Goal: Communication & Community: Answer question/provide support

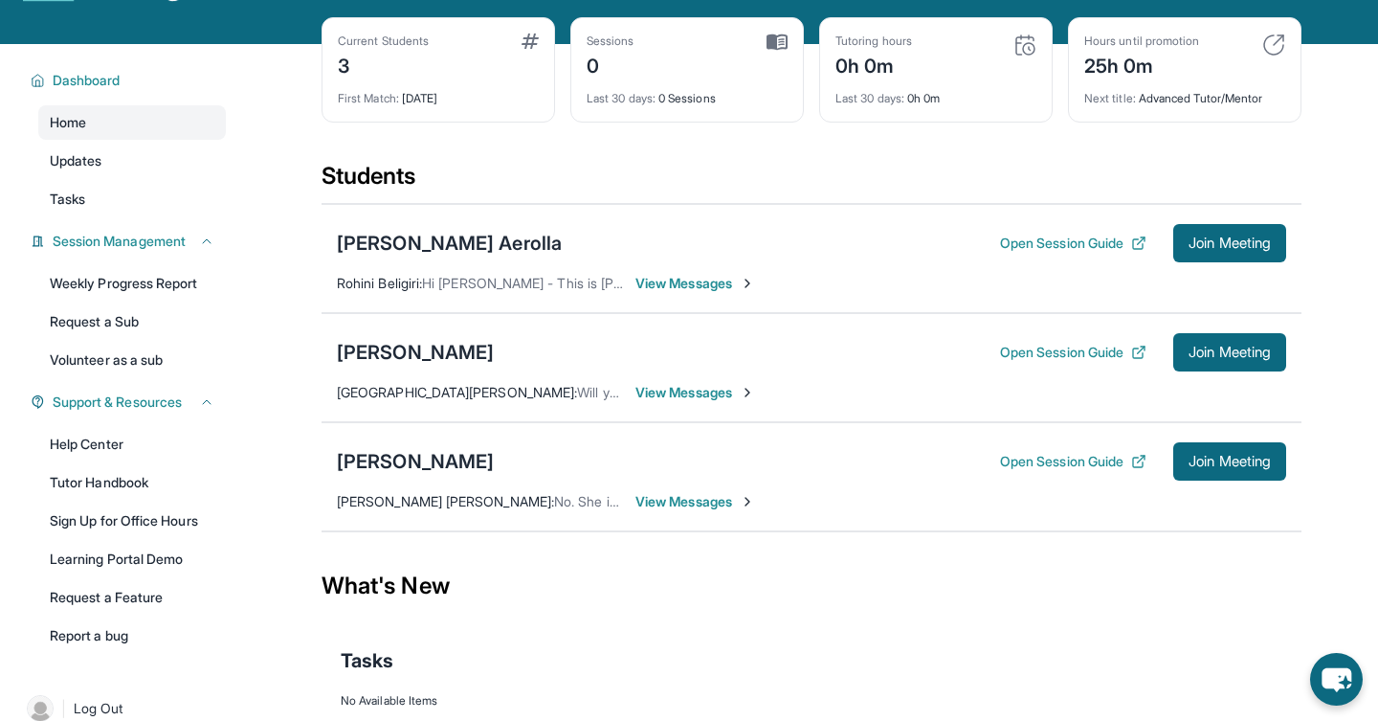
scroll to position [89, 0]
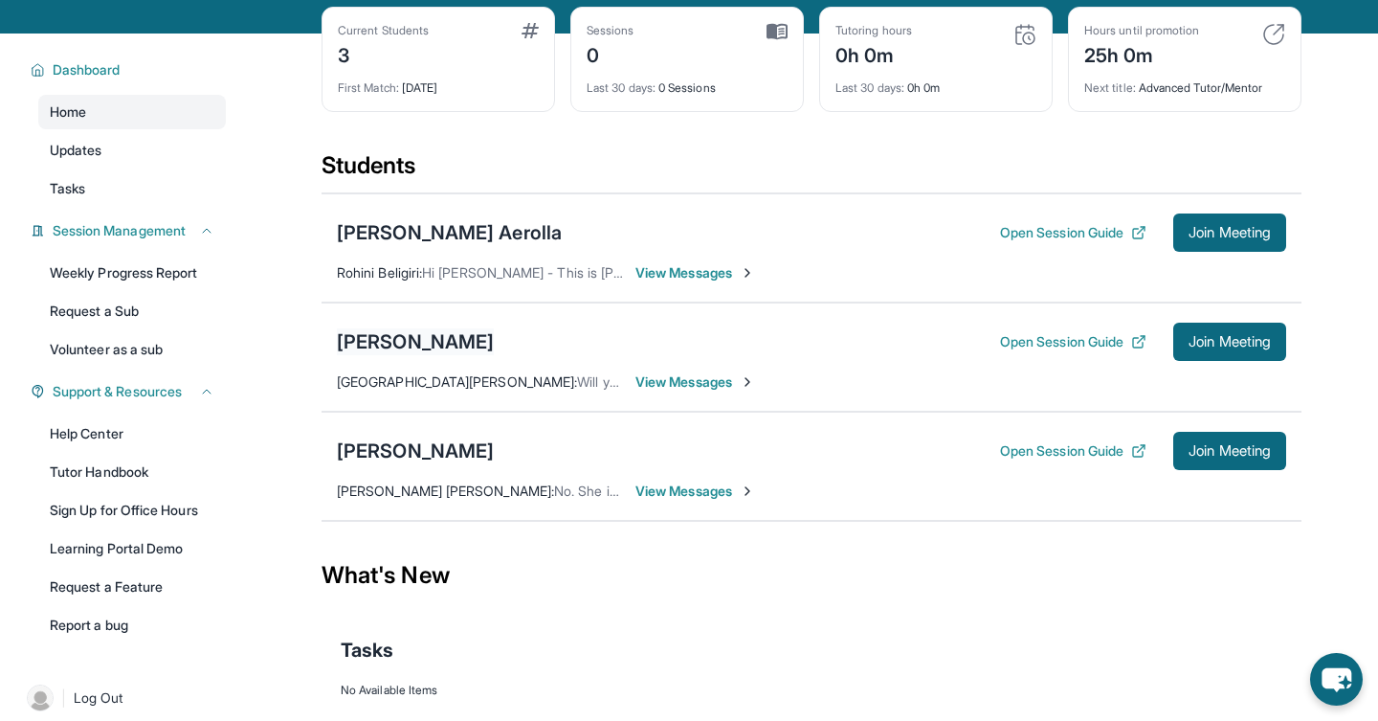
click at [427, 353] on div "[PERSON_NAME]" at bounding box center [415, 341] width 157 height 27
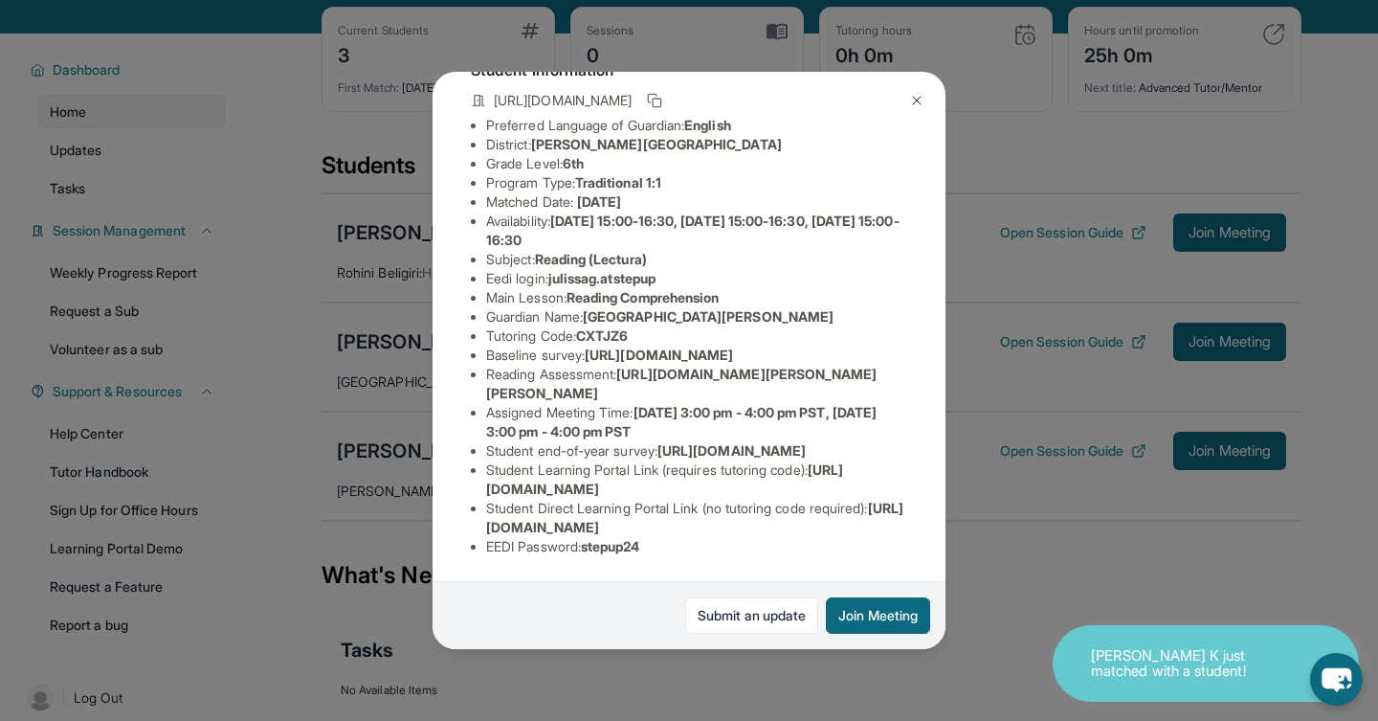
scroll to position [285, 0]
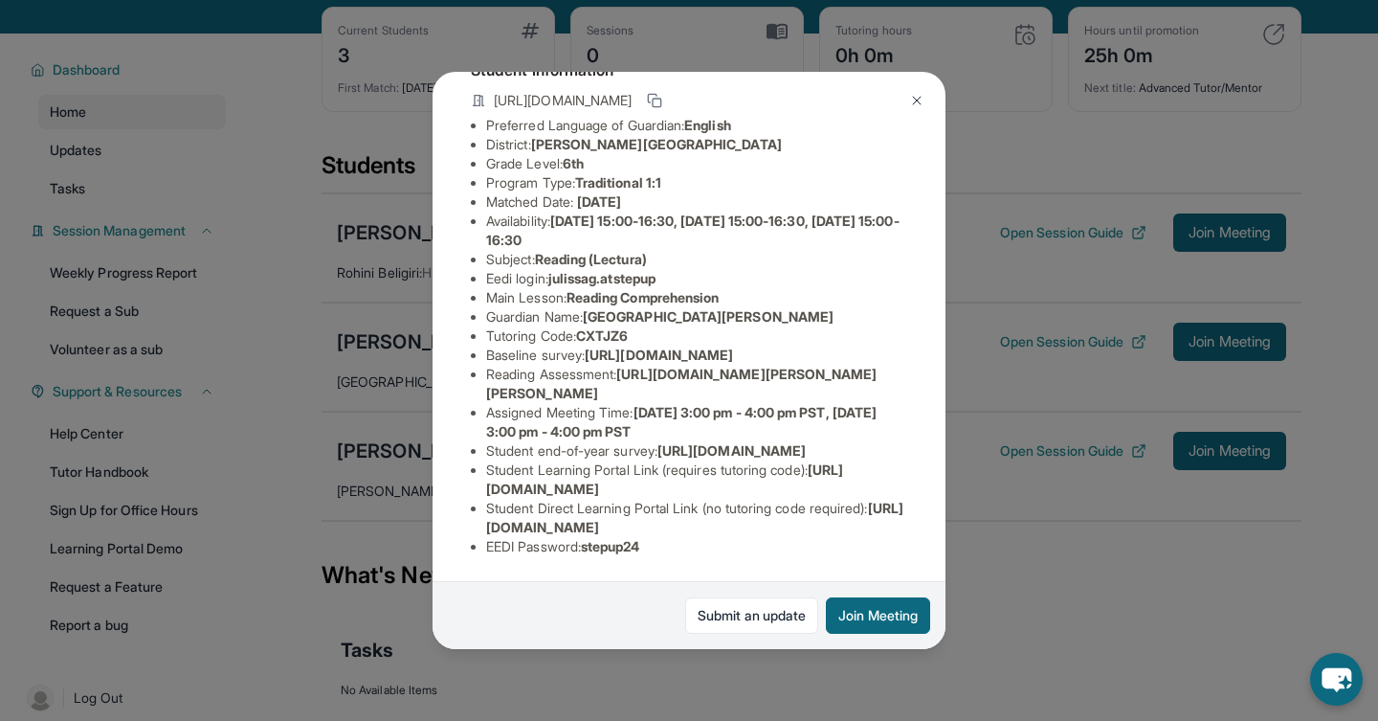
drag, startPoint x: 484, startPoint y: 494, endPoint x: 832, endPoint y: 496, distance: 348.3
click at [832, 496] on ul "Preferred Language of Guardian: English District: [PERSON_NAME] Unified School …" at bounding box center [689, 336] width 436 height 440
copy span "[URL][DOMAIN_NAME]"
click at [519, 529] on span "[URL][DOMAIN_NAME]" at bounding box center [694, 516] width 417 height 35
drag, startPoint x: 486, startPoint y: 531, endPoint x: 903, endPoint y: 533, distance: 417.2
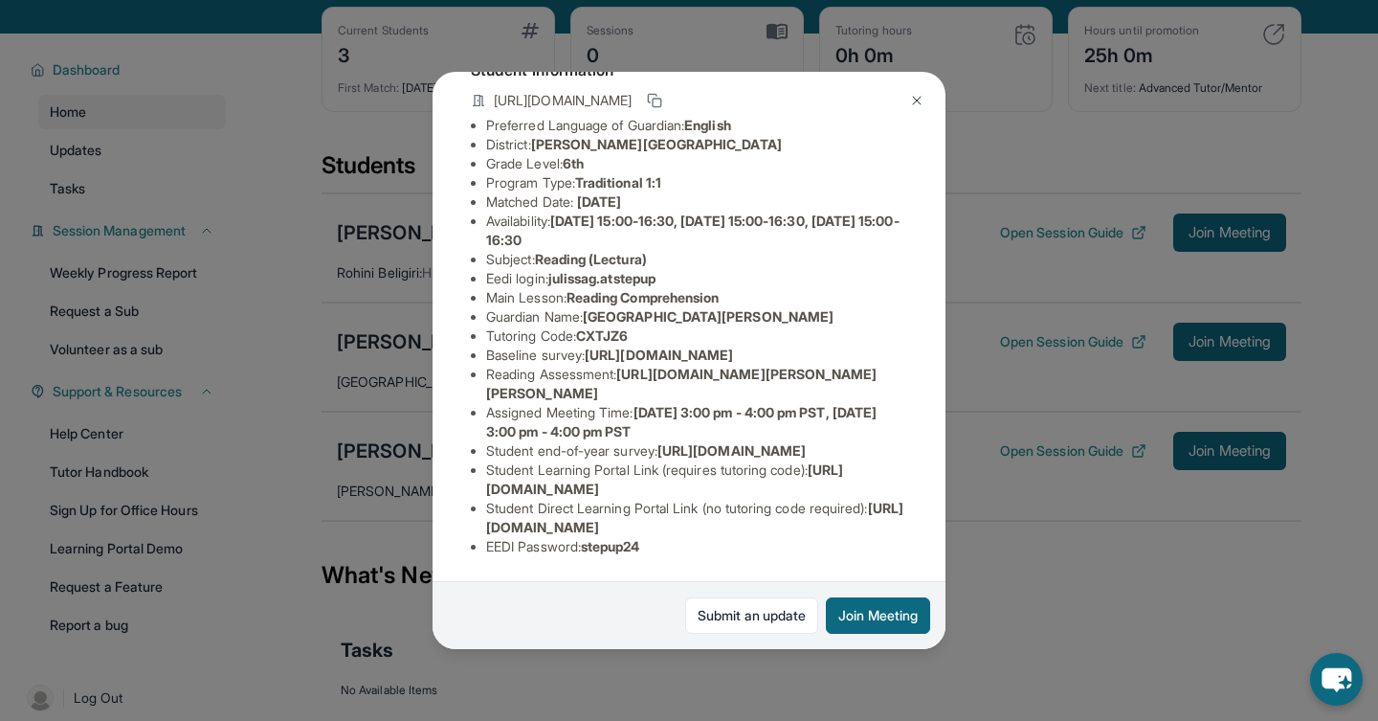
click at [903, 533] on li "Student Direct Learning Portal Link (no tutoring code required) : [URL][DOMAIN_…" at bounding box center [696, 518] width 421 height 38
copy span "[URL][DOMAIN_NAME]"
drag, startPoint x: 628, startPoint y: 323, endPoint x: 922, endPoint y: 367, distance: 298.0
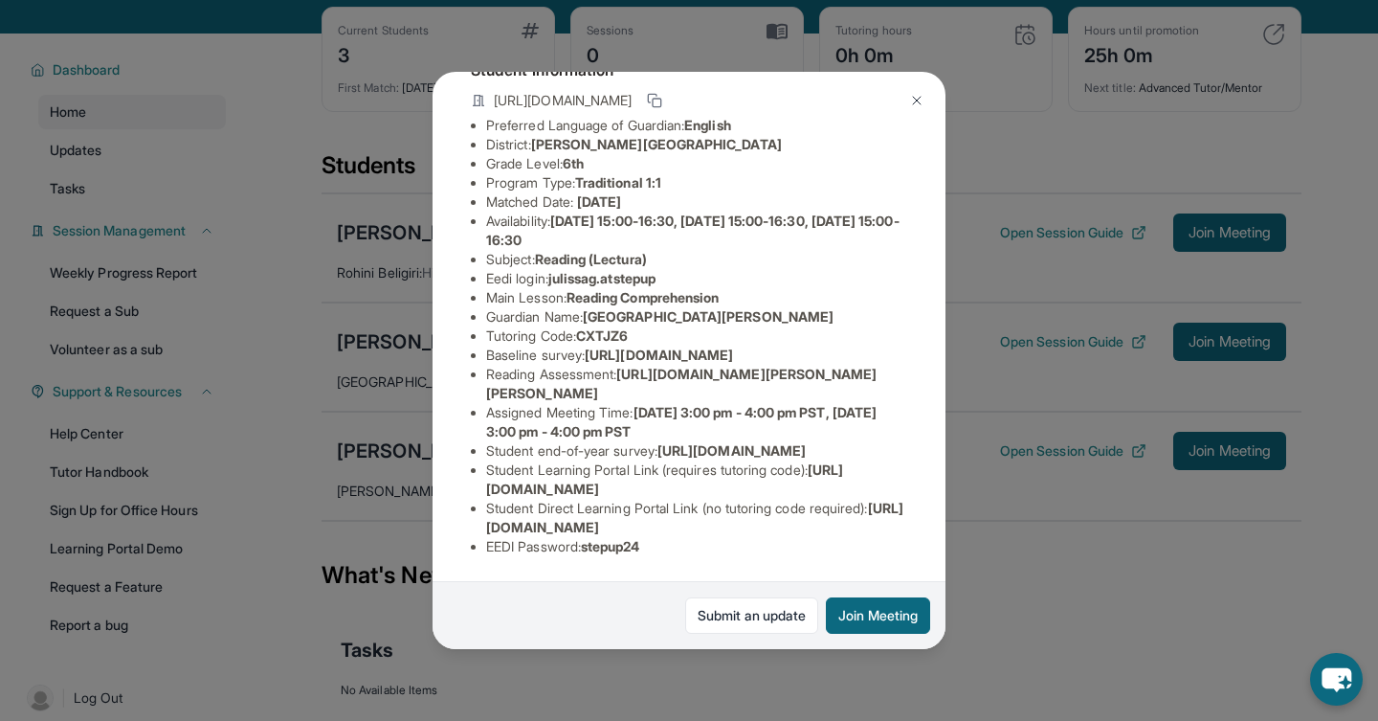
click at [922, 367] on div "[PERSON_NAME] Guardian: Santa [PERSON_NAME] Student Information [URL][DOMAIN_NA…" at bounding box center [689, 360] width 513 height 576
copy span "[URL][DOMAIN_NAME][PERSON_NAME][PERSON_NAME]"
click at [911, 99] on img at bounding box center [916, 100] width 15 height 15
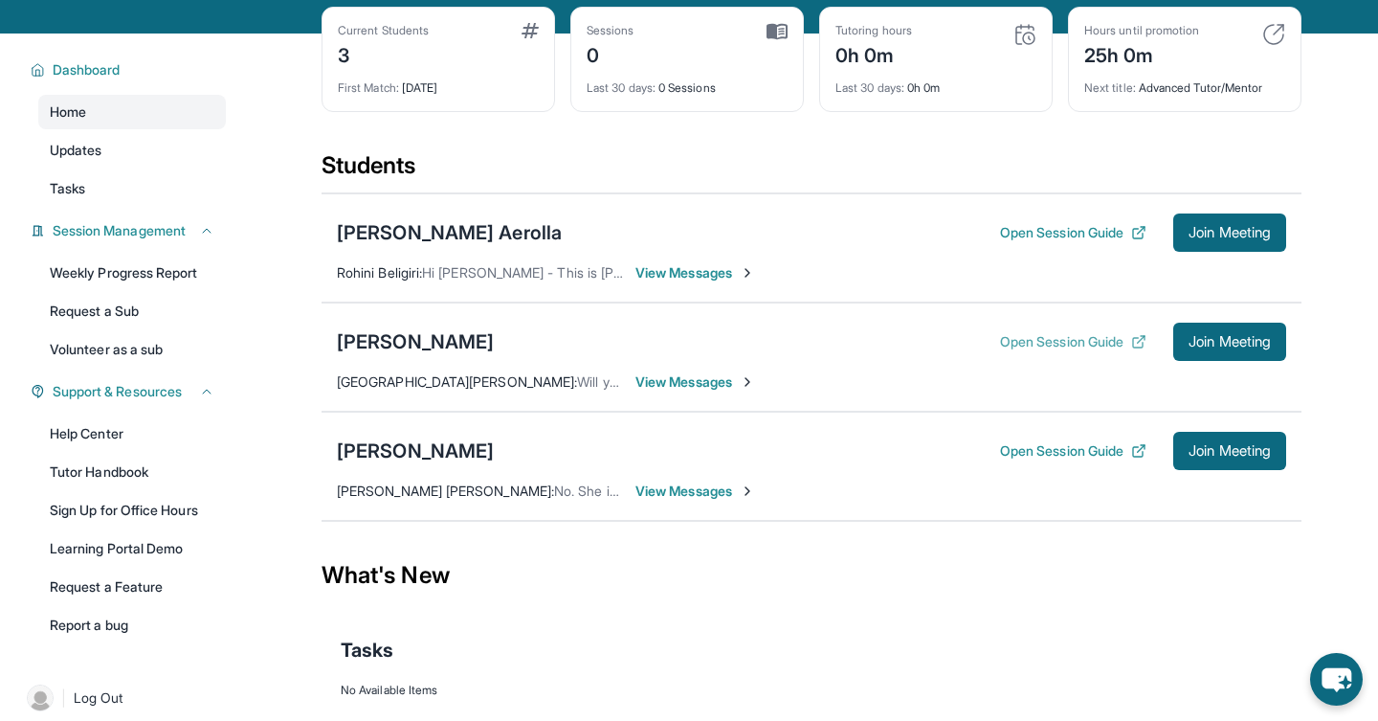
click at [1107, 351] on button "Open Session Guide" at bounding box center [1073, 341] width 146 height 19
click at [416, 355] on div "[PERSON_NAME]" at bounding box center [415, 341] width 157 height 27
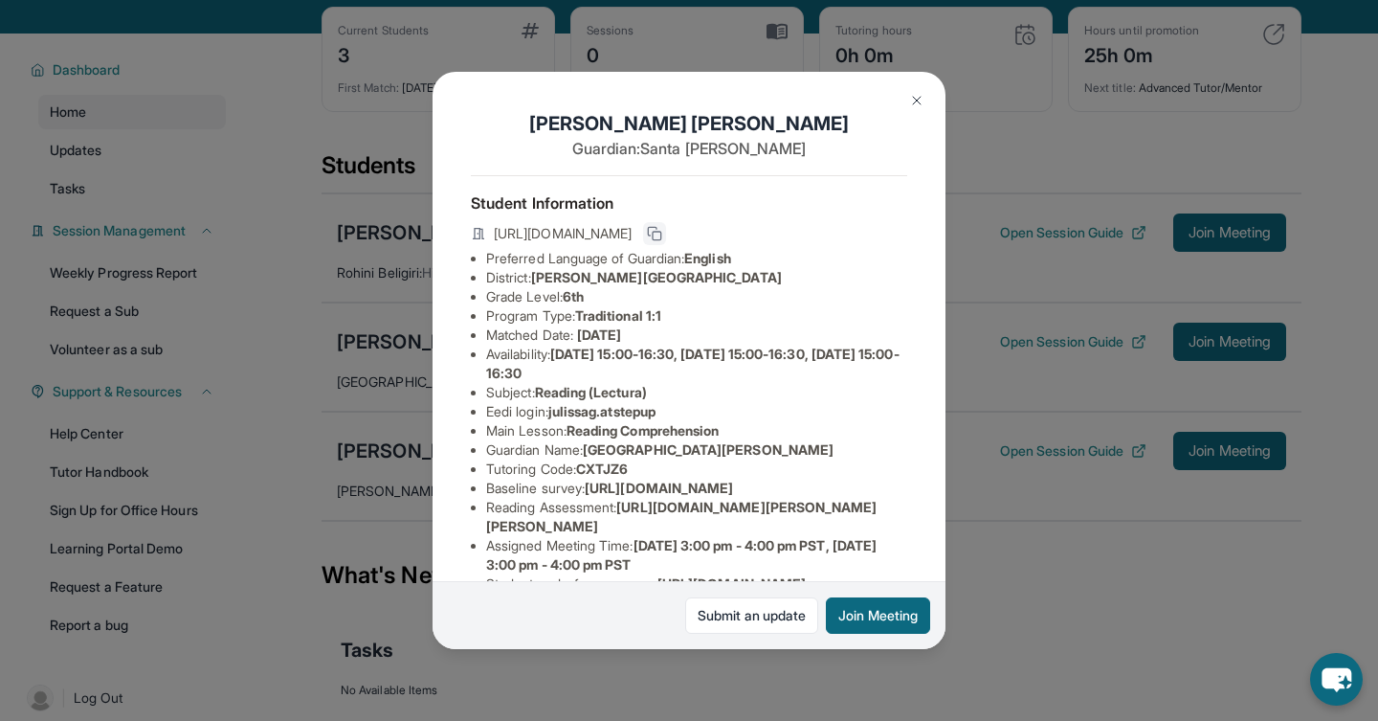
click at [662, 234] on icon at bounding box center [654, 233] width 15 height 15
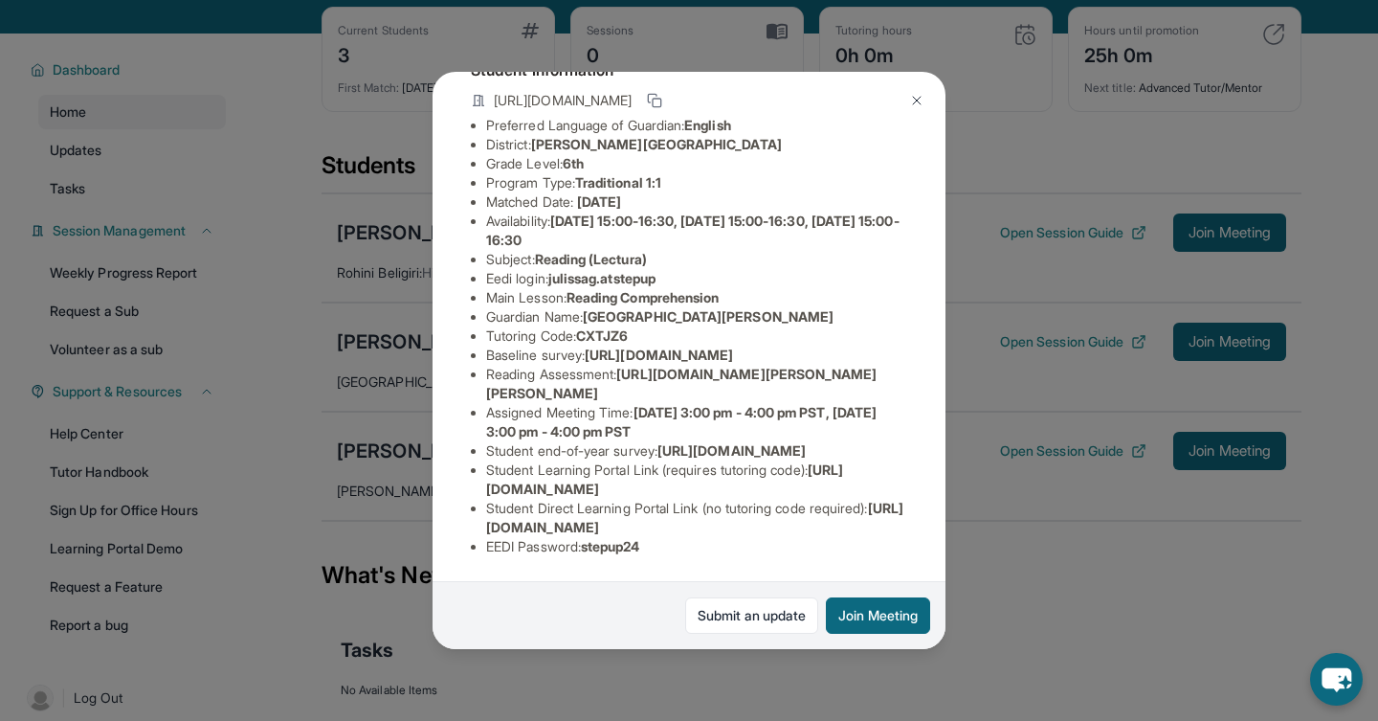
scroll to position [236, 0]
drag, startPoint x: 627, startPoint y: 329, endPoint x: 913, endPoint y: 368, distance: 288.8
click at [913, 368] on div "[PERSON_NAME] Guardian: Santa [PERSON_NAME] Student Information [URL][DOMAIN_NA…" at bounding box center [689, 360] width 513 height 576
copy span "[URL][DOMAIN_NAME][PERSON_NAME][PERSON_NAME]"
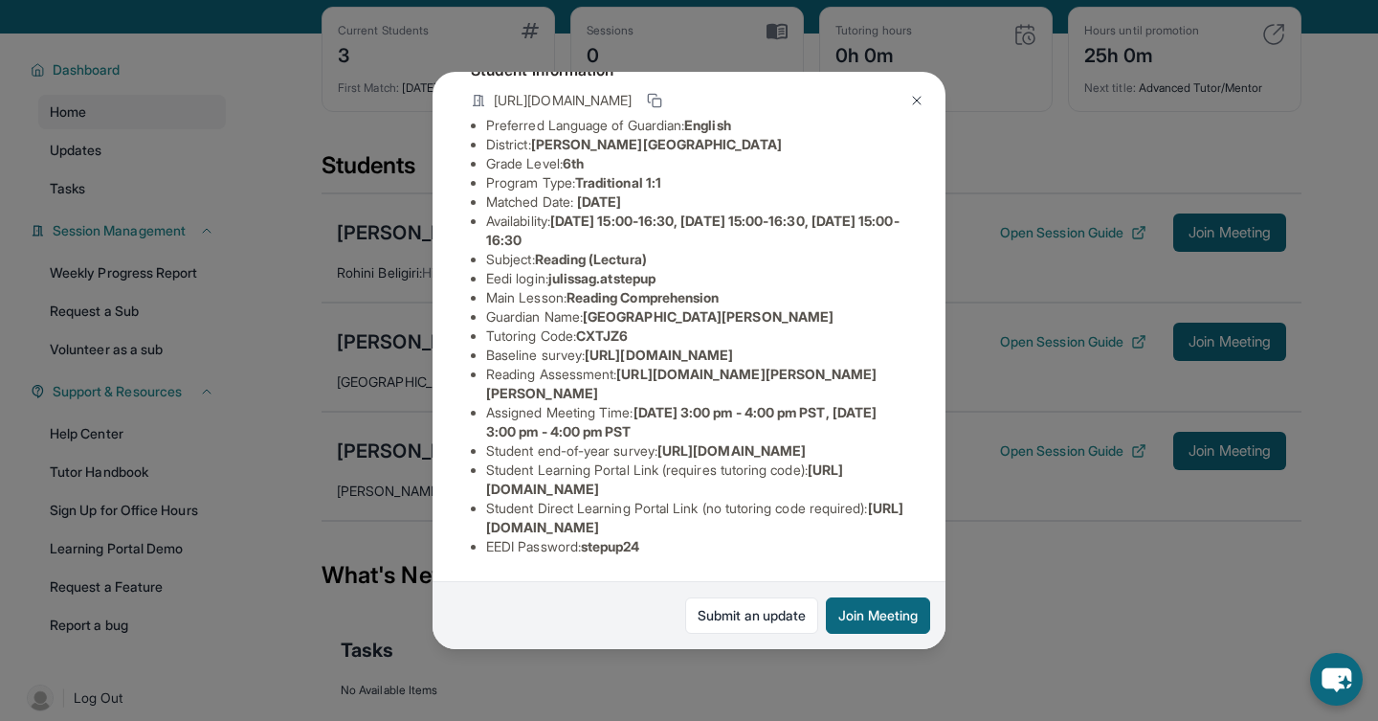
click at [1012, 536] on div "[PERSON_NAME] Guardian: Santa [PERSON_NAME] Student Information [URL][DOMAIN_NA…" at bounding box center [689, 360] width 1378 height 721
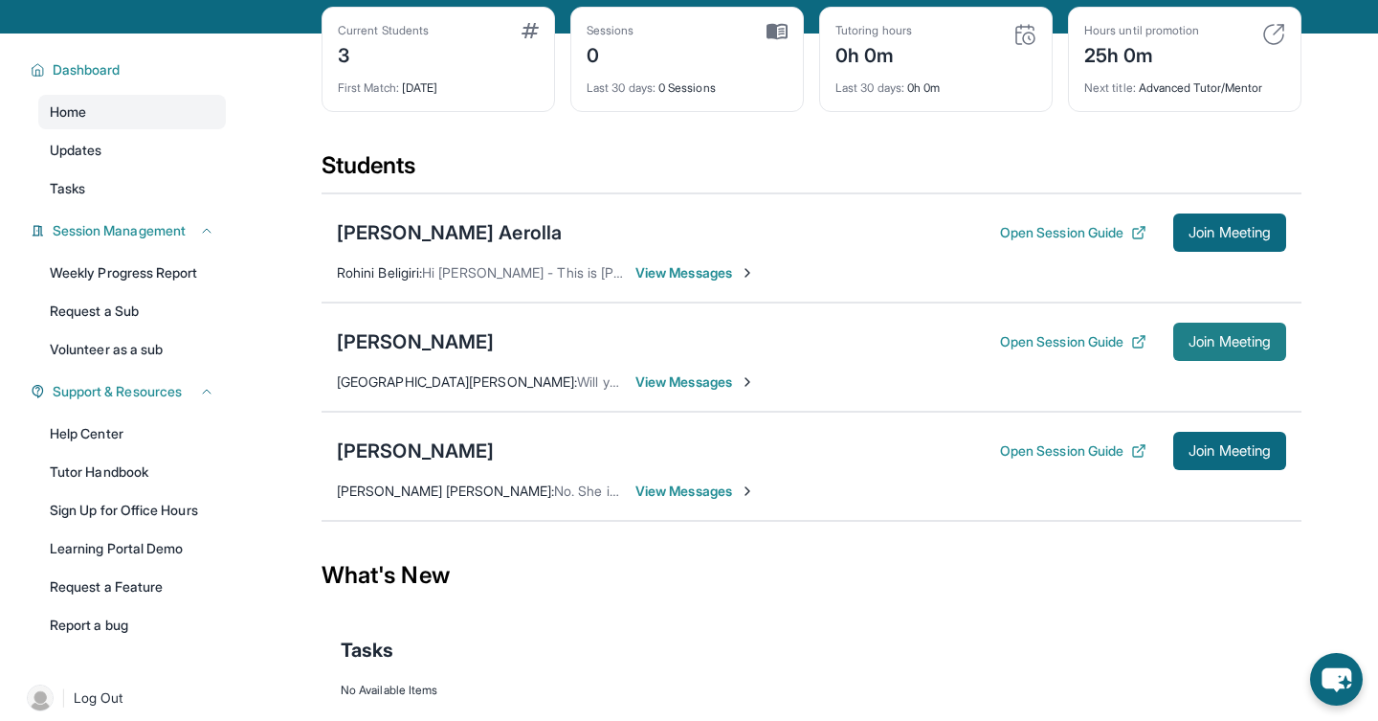
click at [1198, 347] on span "Join Meeting" at bounding box center [1229, 341] width 82 height 11
click at [1208, 361] on button "Join Meeting" at bounding box center [1229, 341] width 113 height 38
click at [709, 391] on span "View Messages" at bounding box center [695, 381] width 120 height 19
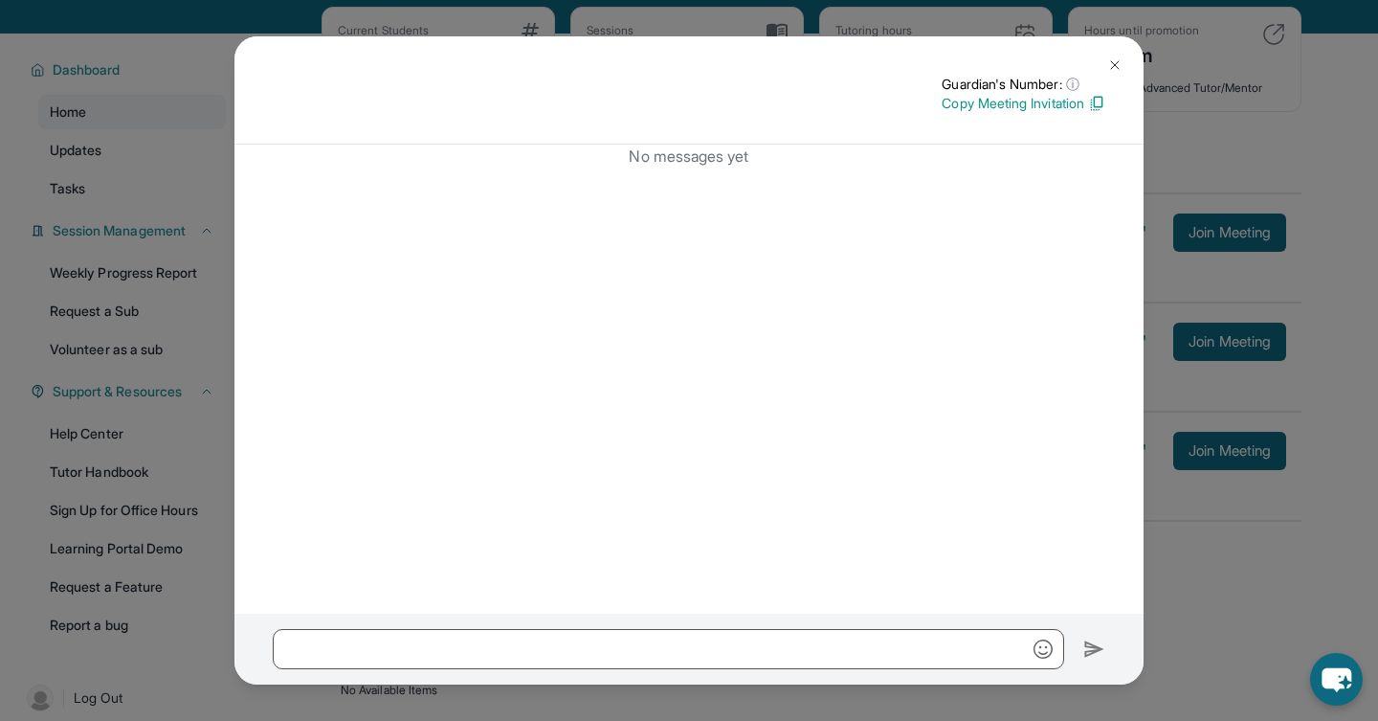
scroll to position [0, 0]
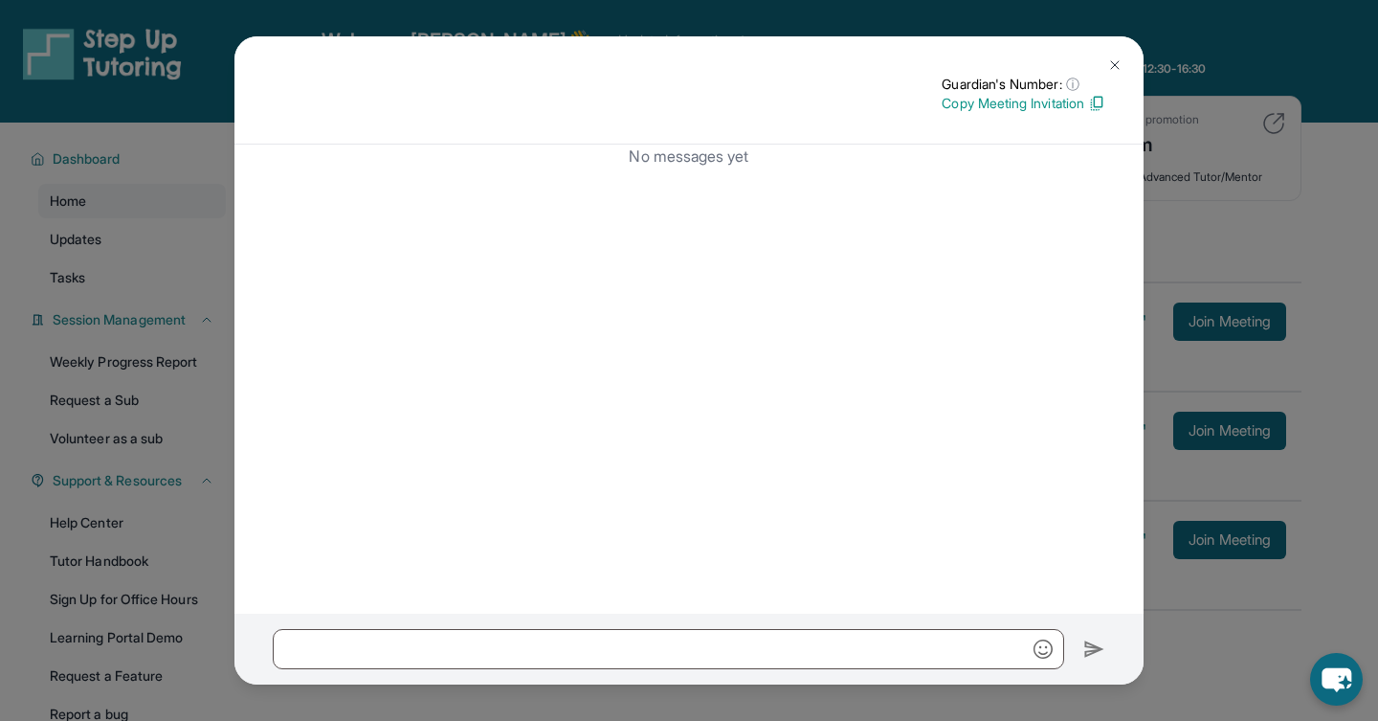
click at [1107, 63] on img at bounding box center [1114, 64] width 15 height 15
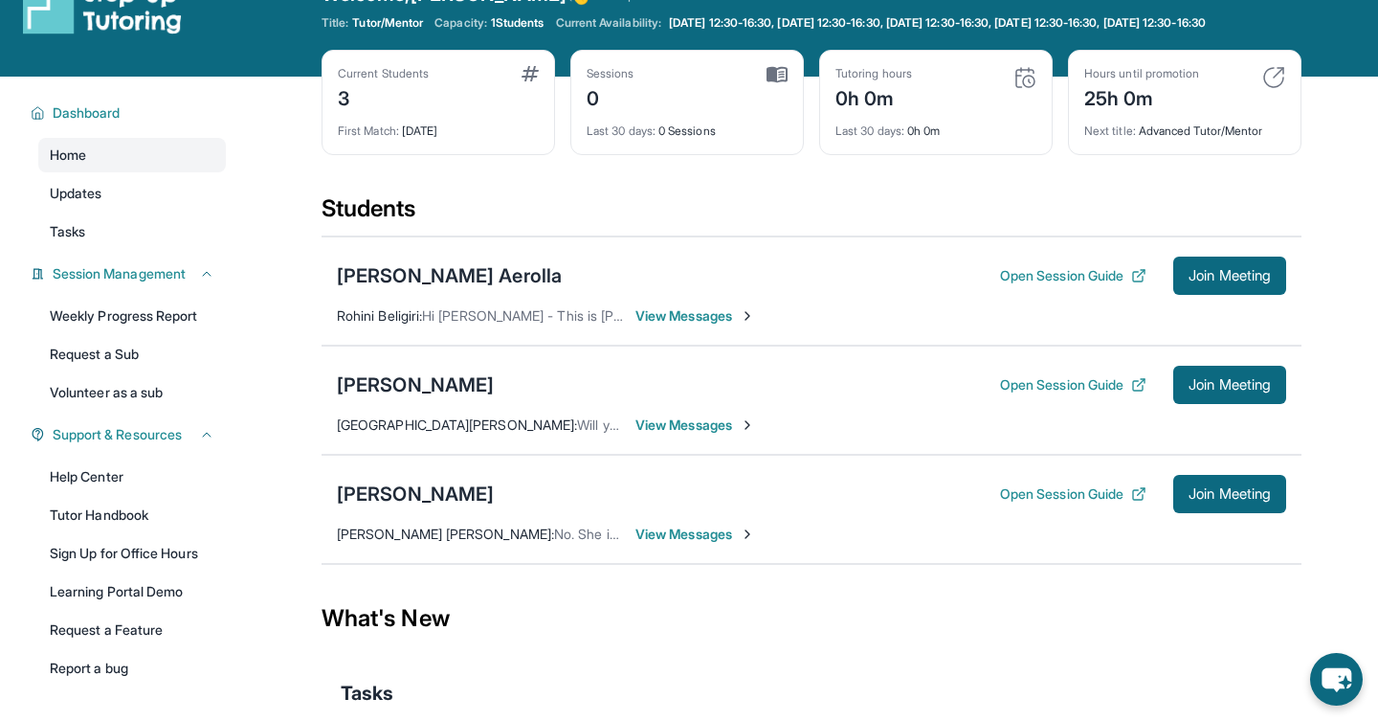
scroll to position [53, 0]
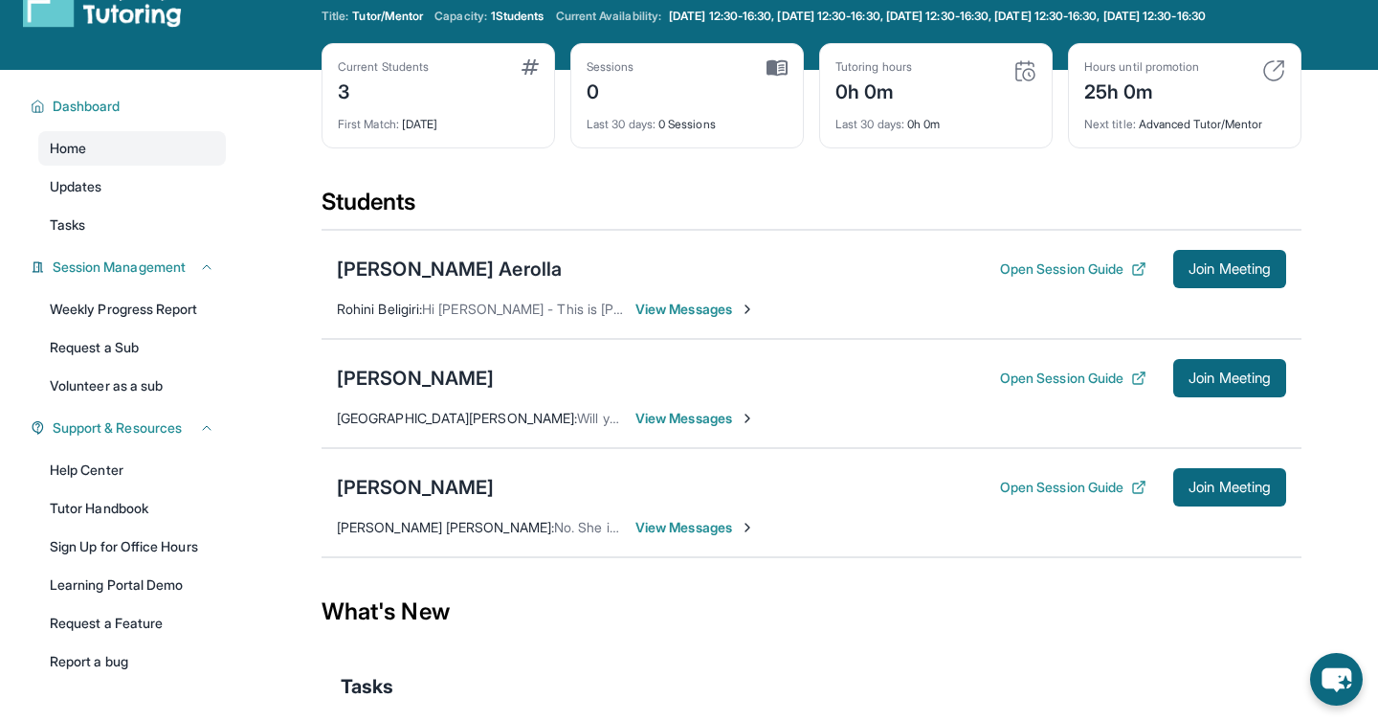
click at [577, 426] on span "Will you be sending me the log In information" at bounding box center [714, 418] width 274 height 16
click at [695, 428] on span "View Messages" at bounding box center [695, 418] width 120 height 19
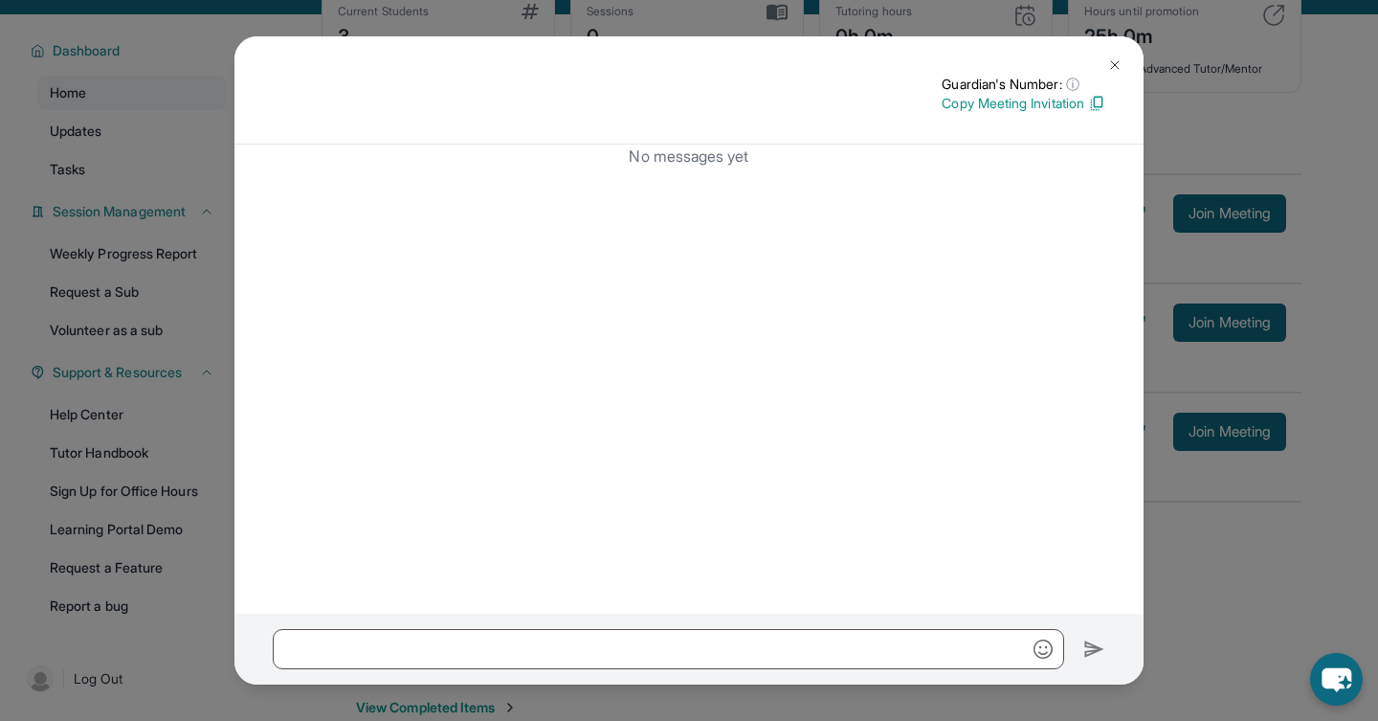
scroll to position [14, 0]
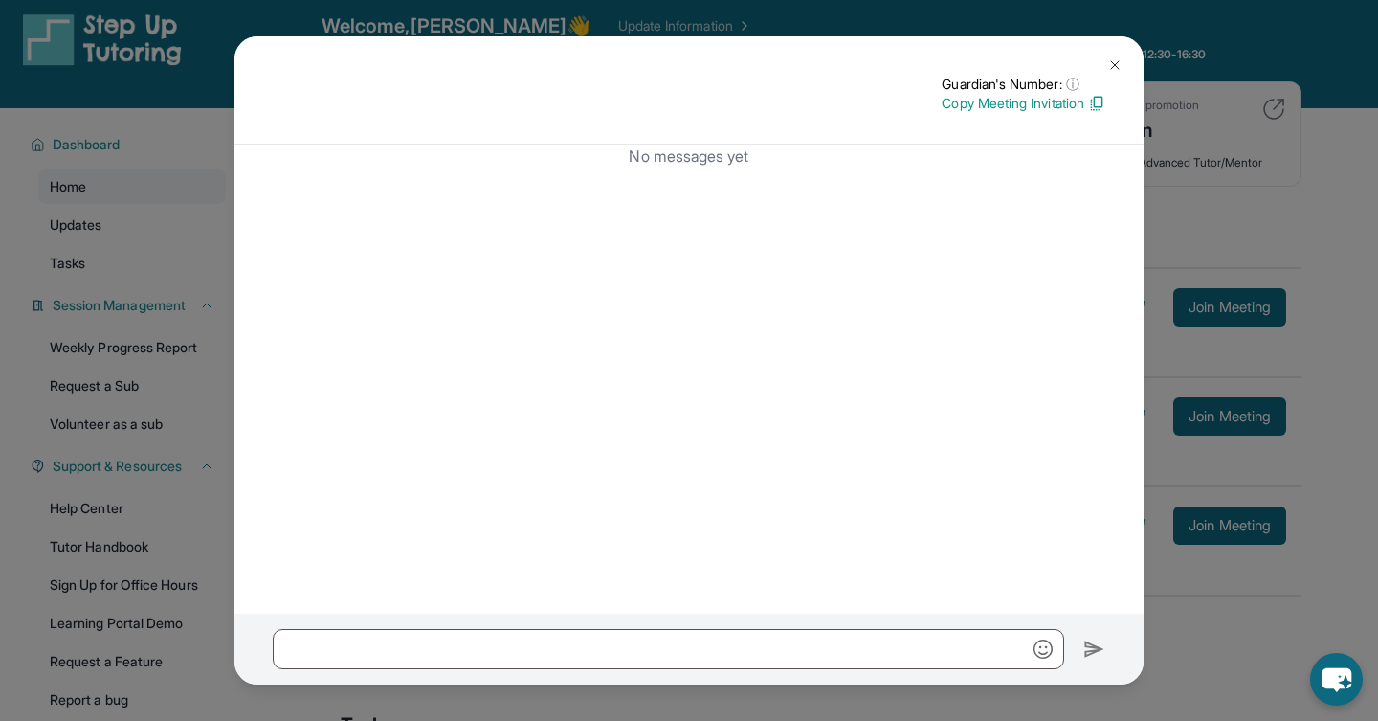
click at [1110, 73] on img at bounding box center [1114, 64] width 15 height 15
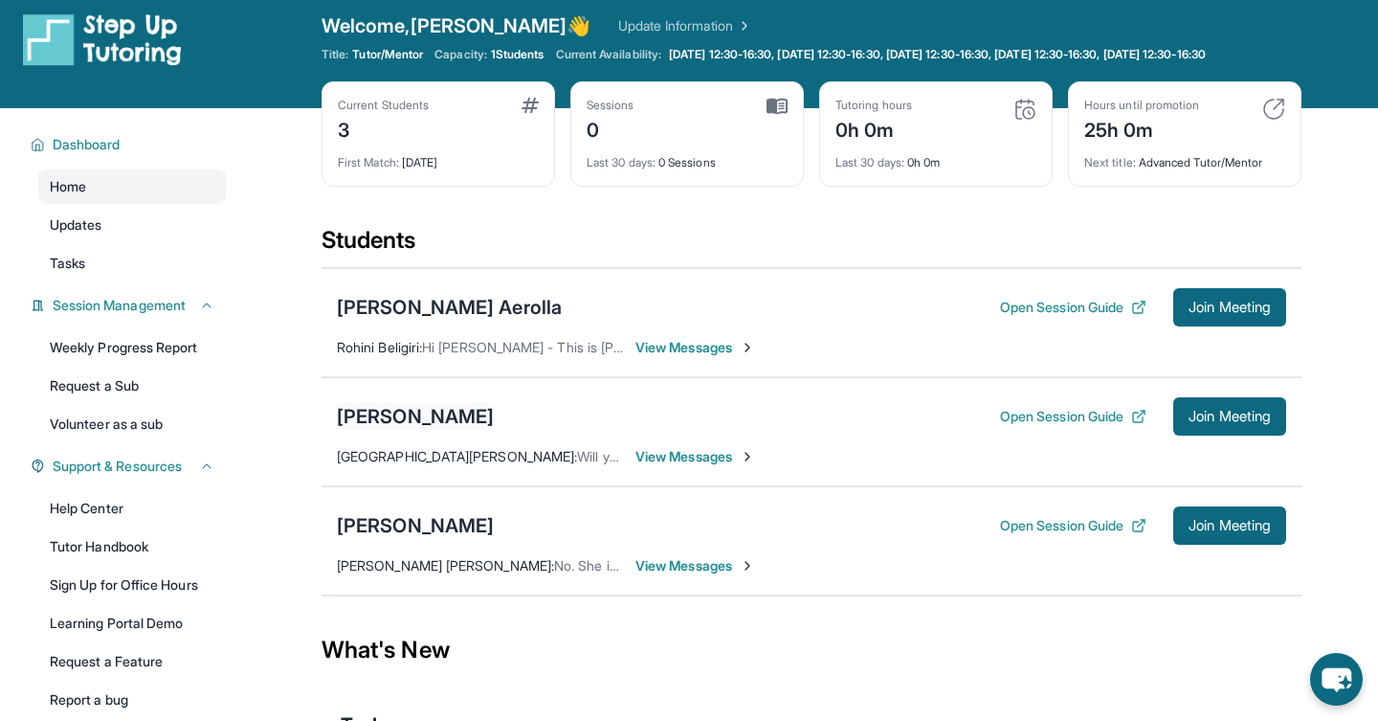
click at [439, 428] on div "[PERSON_NAME]" at bounding box center [415, 416] width 157 height 27
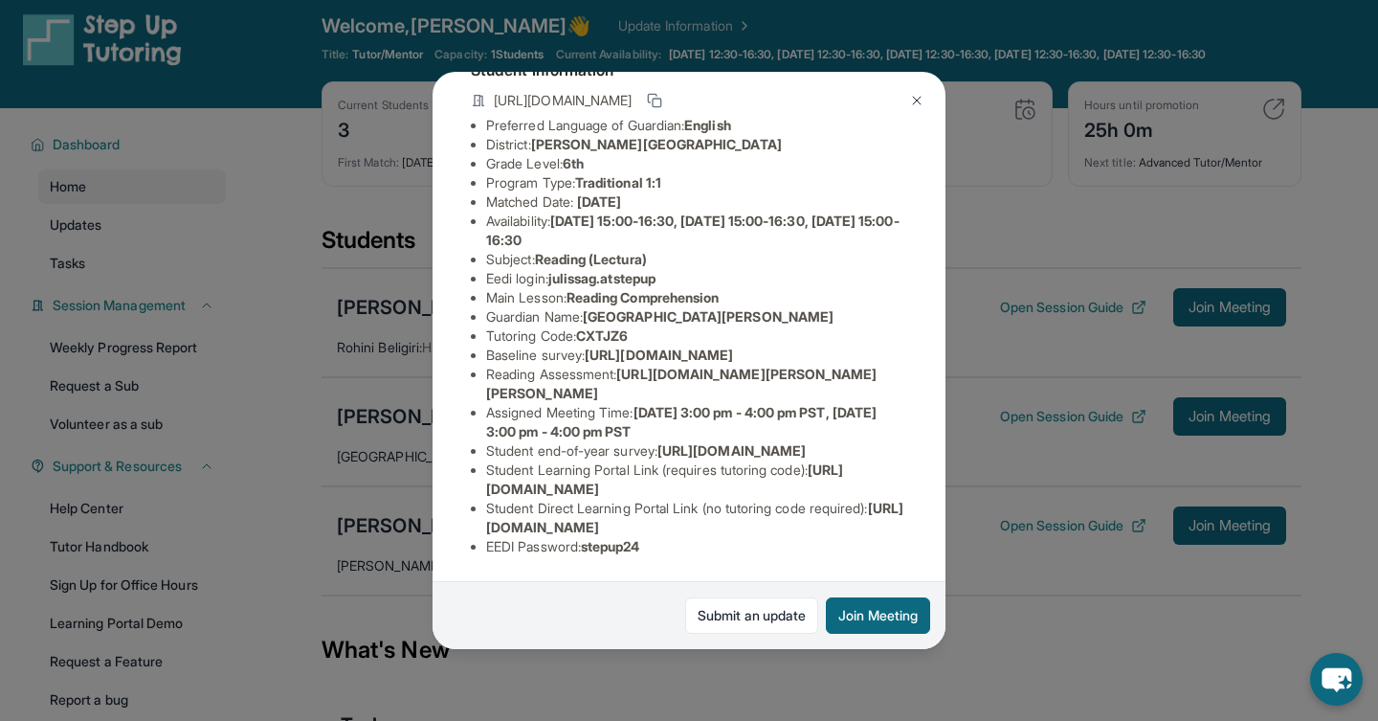
scroll to position [285, 0]
click at [486, 531] on span "[URL][DOMAIN_NAME]" at bounding box center [694, 516] width 417 height 35
drag, startPoint x: 485, startPoint y: 530, endPoint x: 899, endPoint y: 530, distance: 413.4
click at [899, 531] on ul "Preferred Language of Guardian: English District: [PERSON_NAME] Unified School …" at bounding box center [689, 336] width 436 height 440
copy span "[URL][DOMAIN_NAME]"
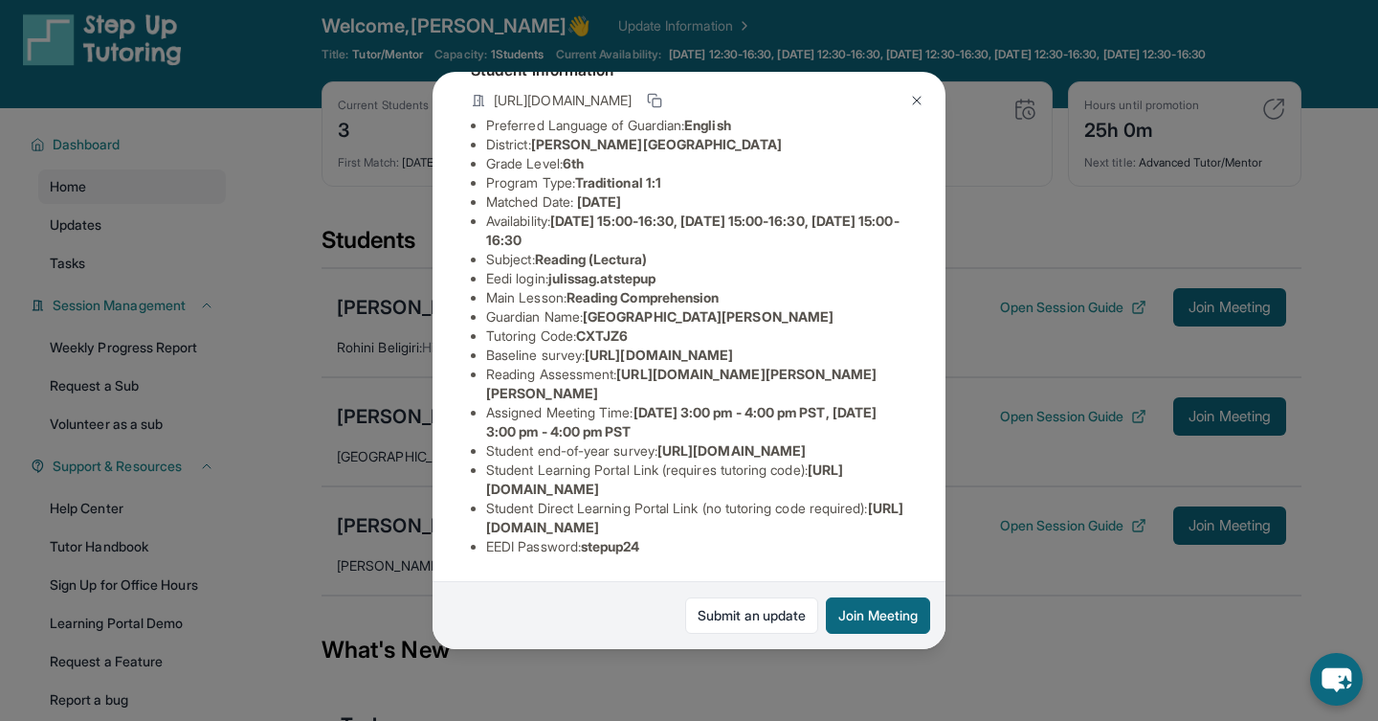
click at [917, 97] on img at bounding box center [916, 100] width 15 height 15
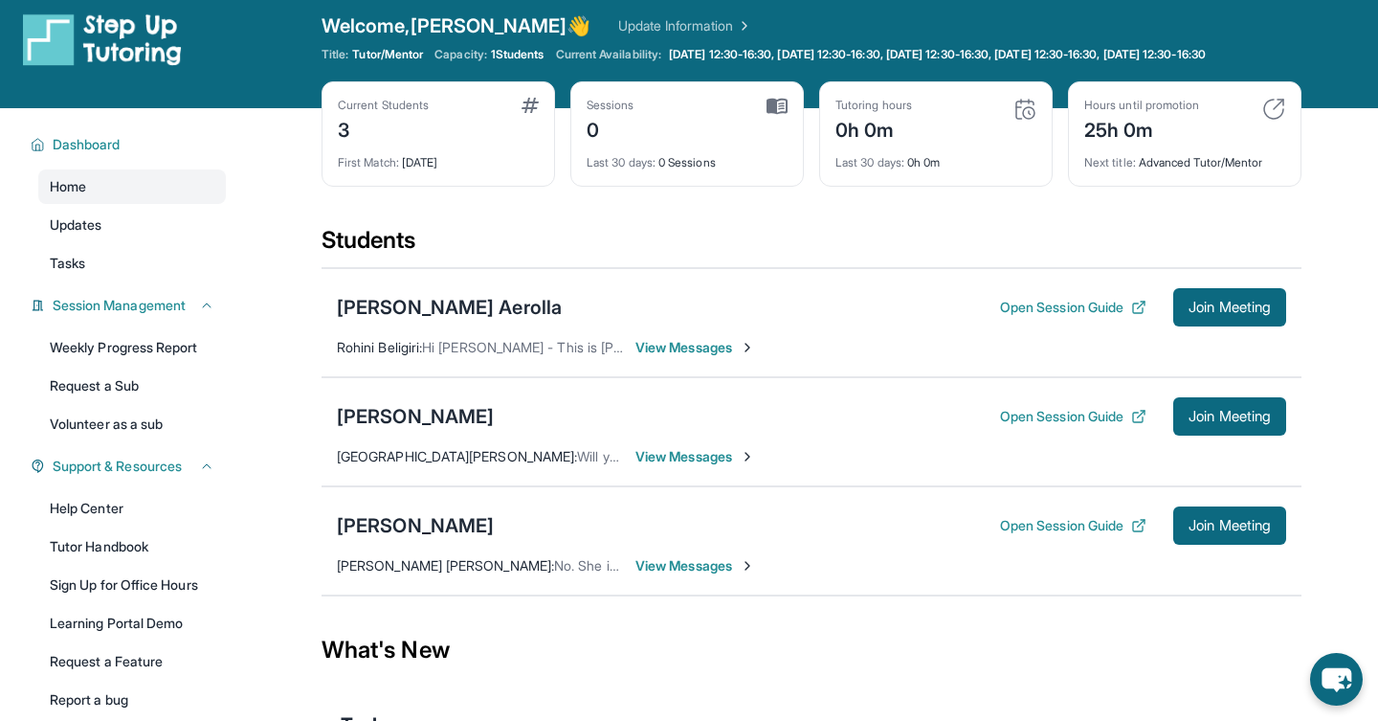
click at [688, 466] on span "View Messages" at bounding box center [695, 456] width 120 height 19
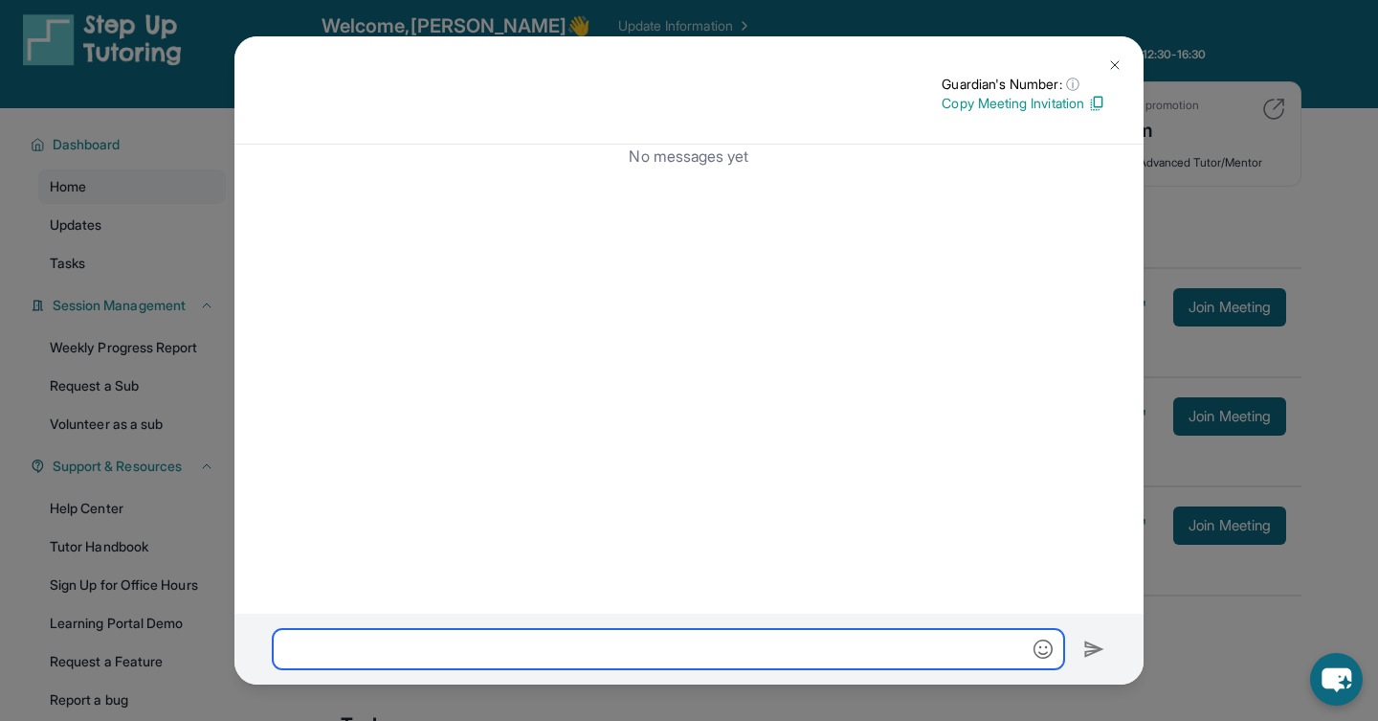
click at [539, 654] on input "text" at bounding box center [668, 649] width 791 height 40
paste input "**********"
type input "**********"
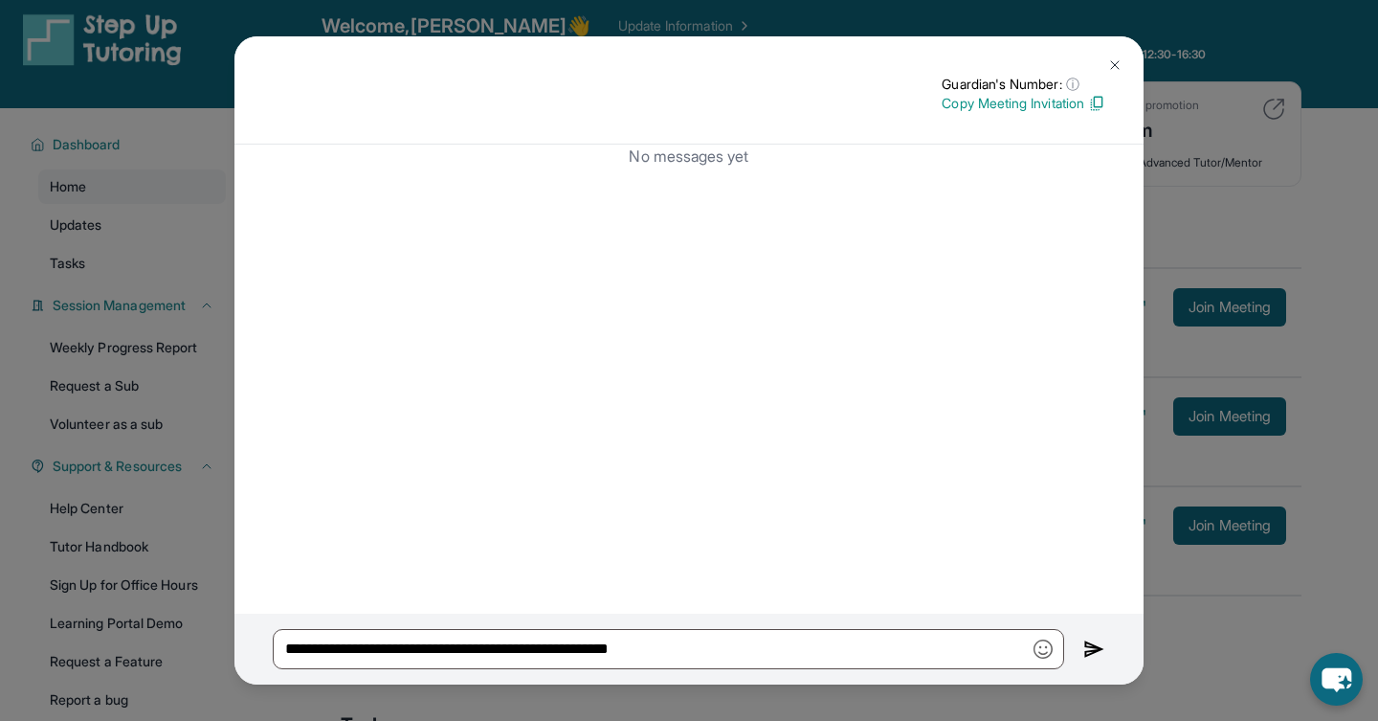
click at [1085, 641] on img at bounding box center [1094, 648] width 22 height 23
click at [1097, 643] on img at bounding box center [1094, 648] width 22 height 23
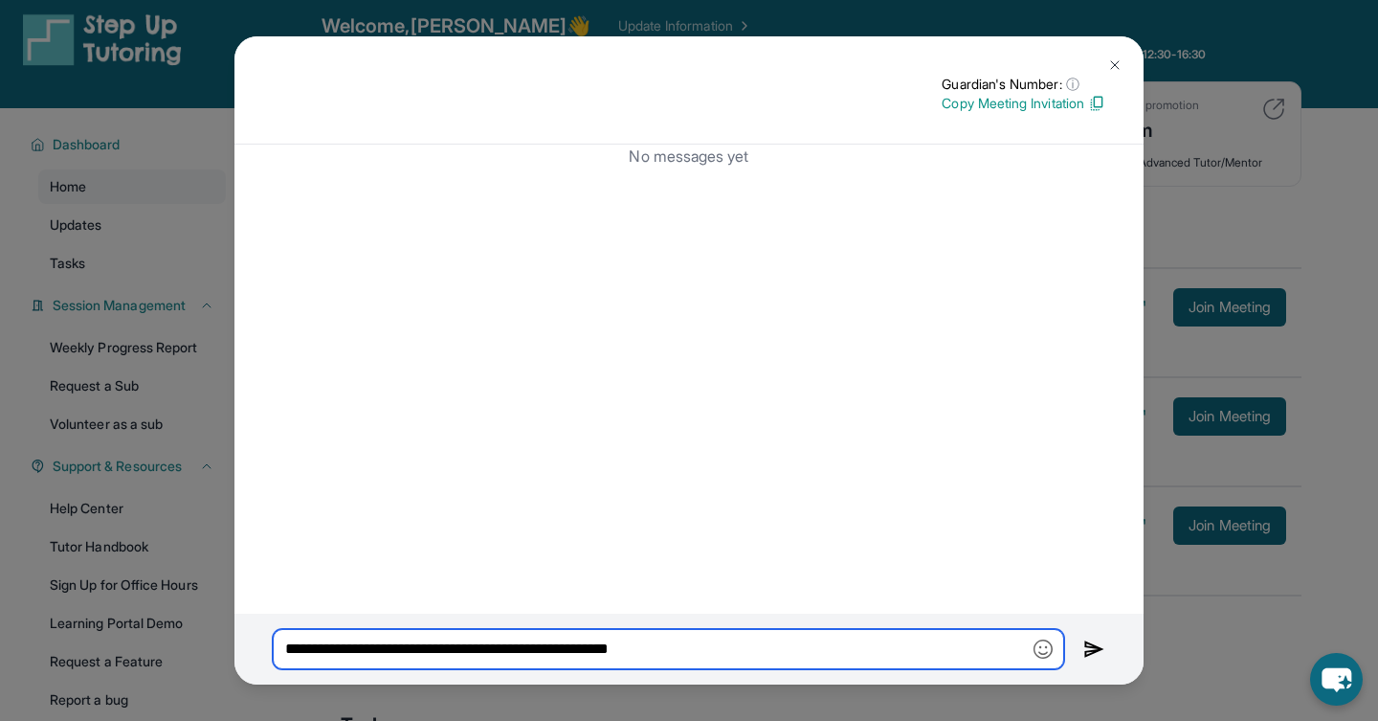
drag, startPoint x: 837, startPoint y: 641, endPoint x: 4, endPoint y: 630, distance: 833.5
click at [4, 631] on div "**********" at bounding box center [689, 360] width 1378 height 721
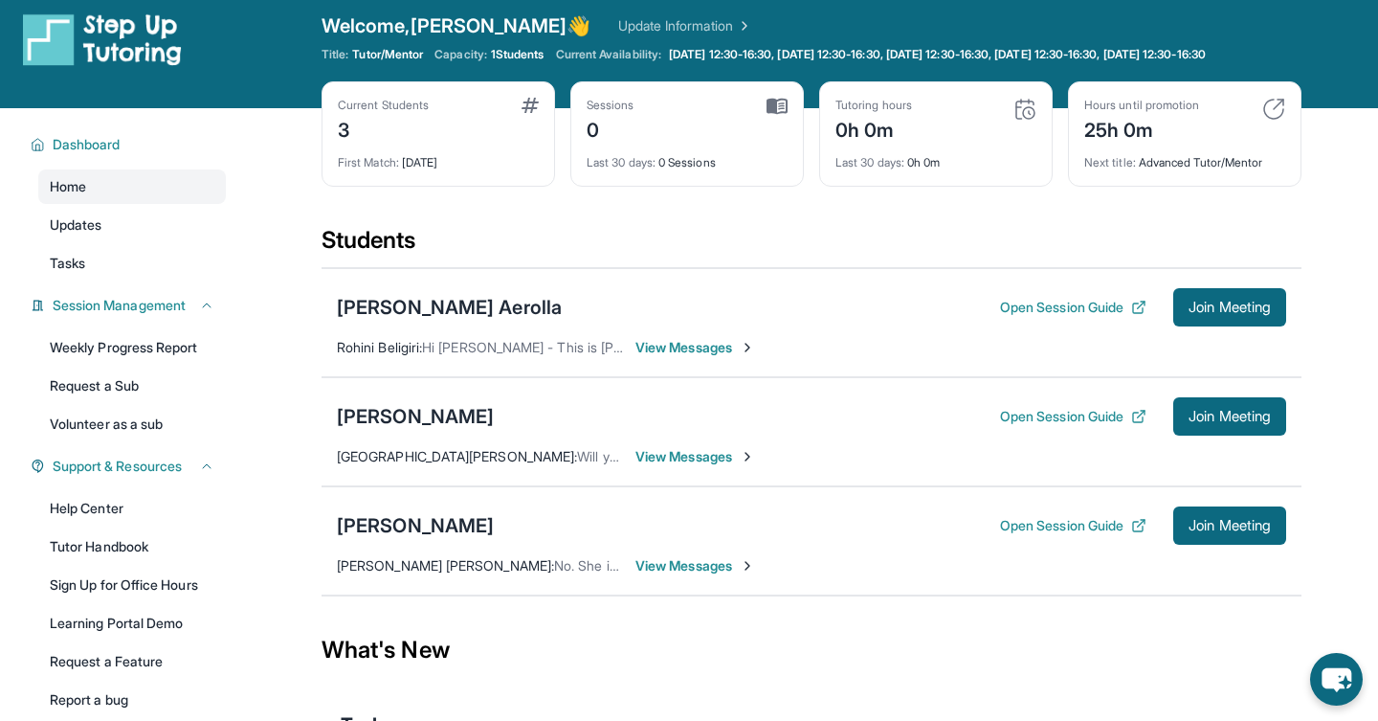
click at [577, 464] on span "Will you be sending me the log In information" at bounding box center [714, 456] width 274 height 16
click at [448, 430] on div "[PERSON_NAME]" at bounding box center [415, 416] width 157 height 27
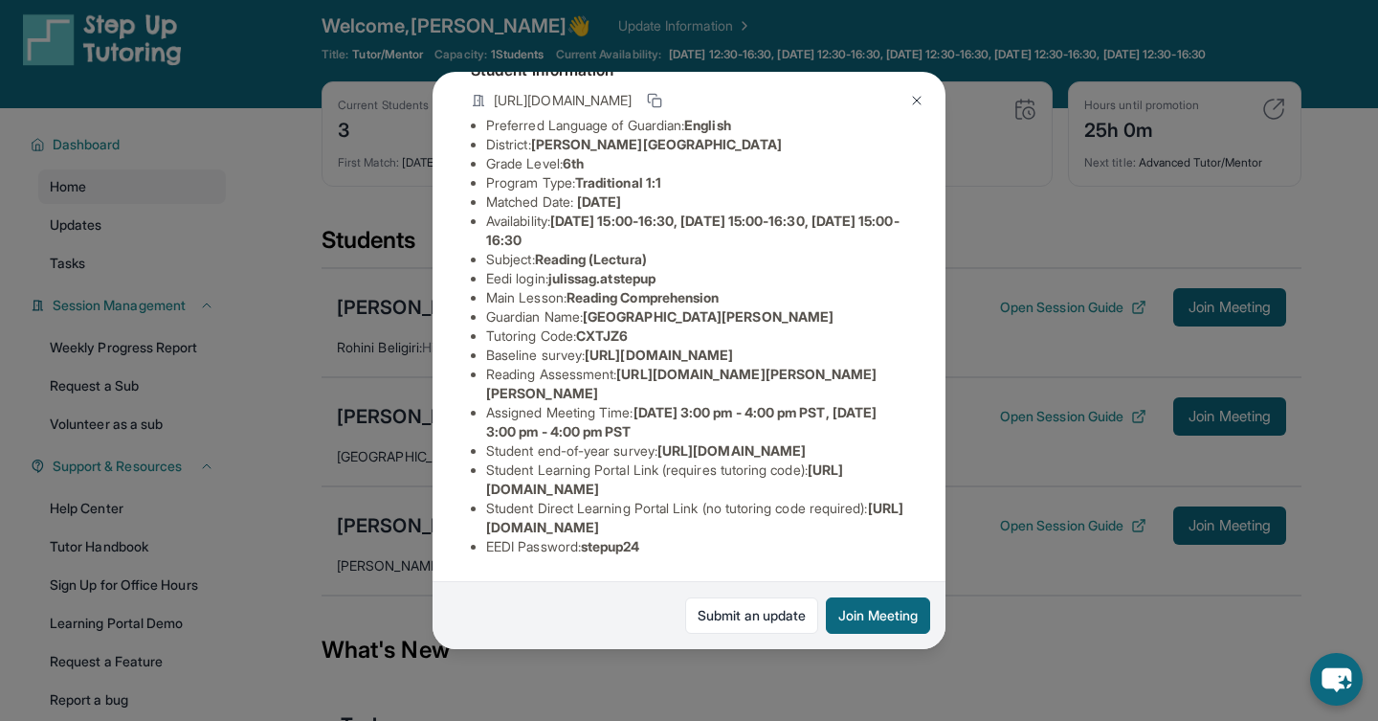
drag, startPoint x: 485, startPoint y: 530, endPoint x: 875, endPoint y: 535, distance: 389.5
click at [875, 535] on div "[PERSON_NAME] Guardian: Santa [PERSON_NAME] Student Information [URL][DOMAIN_NA…" at bounding box center [689, 360] width 513 height 576
copy span "[URL][DOMAIN_NAME]"
click at [734, 490] on span "[URL][DOMAIN_NAME]" at bounding box center [664, 478] width 357 height 35
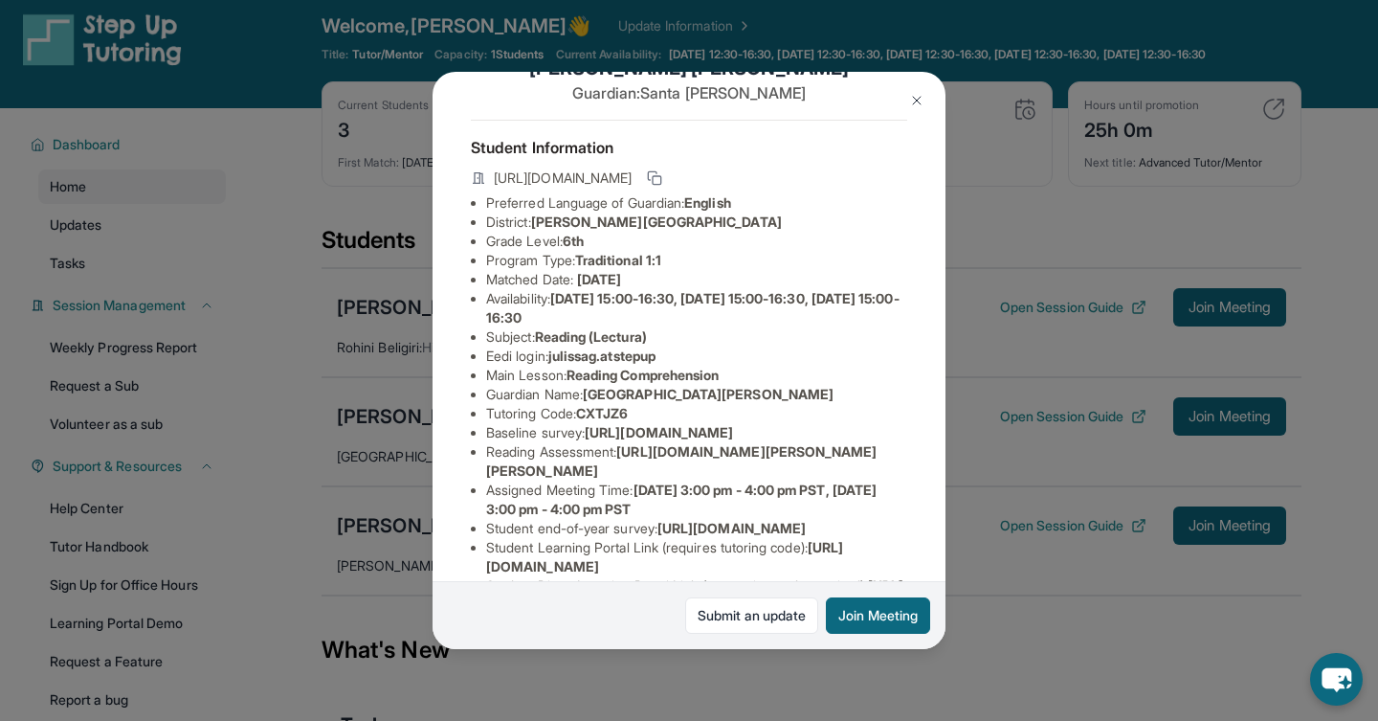
scroll to position [66, 0]
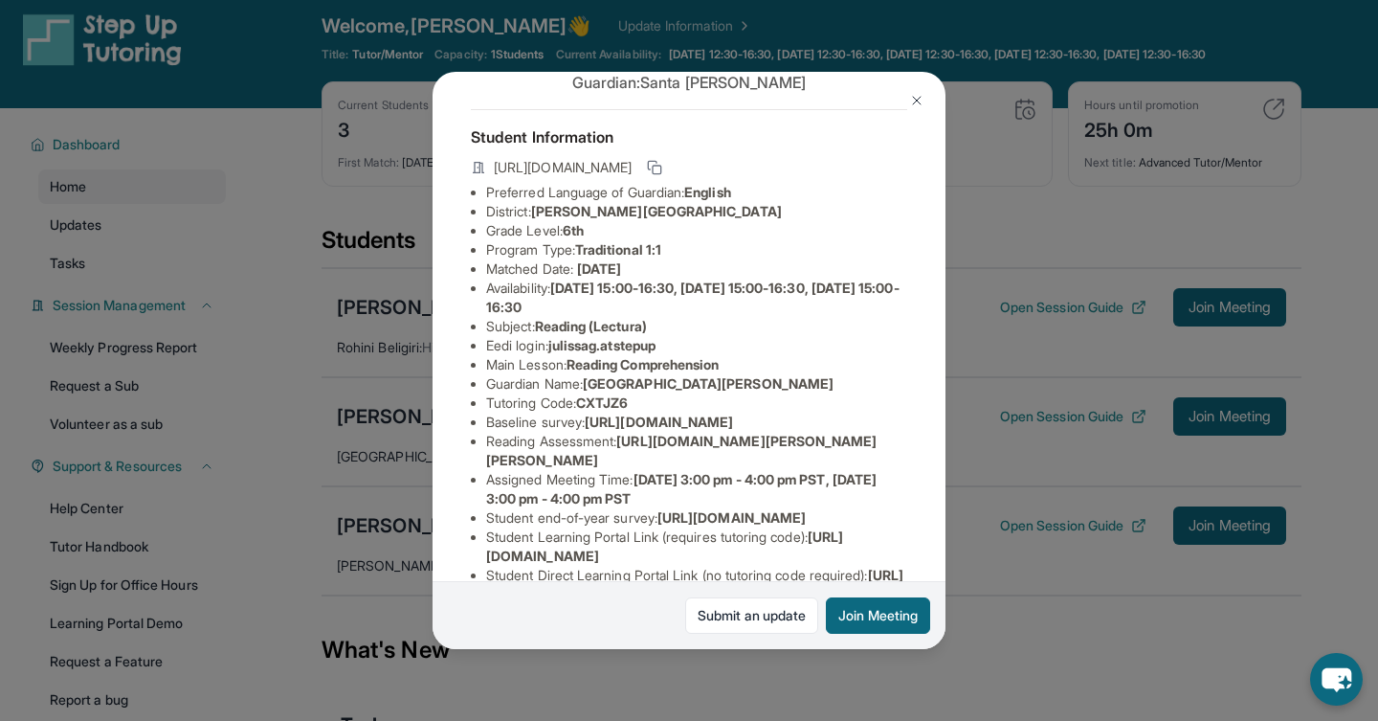
click at [915, 100] on img at bounding box center [916, 100] width 15 height 15
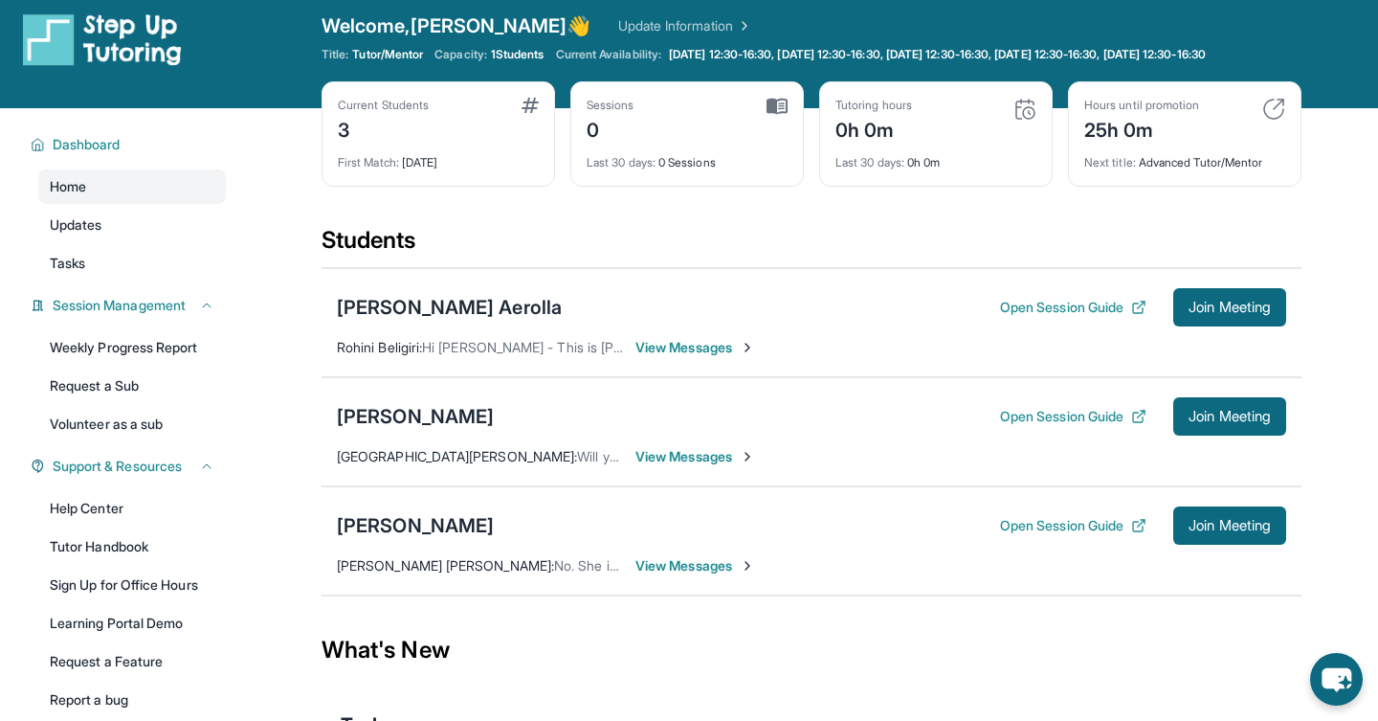
click at [752, 225] on div "Current Students 3 First Match : [DATE] Sessions 0 Last 30 days : 0 Sessions Tu…" at bounding box center [812, 153] width 980 height 144
